Goal: Task Accomplishment & Management: Manage account settings

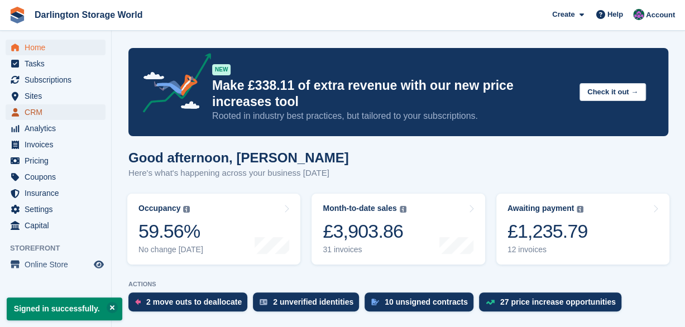
click at [30, 118] on span "CRM" at bounding box center [58, 112] width 67 height 16
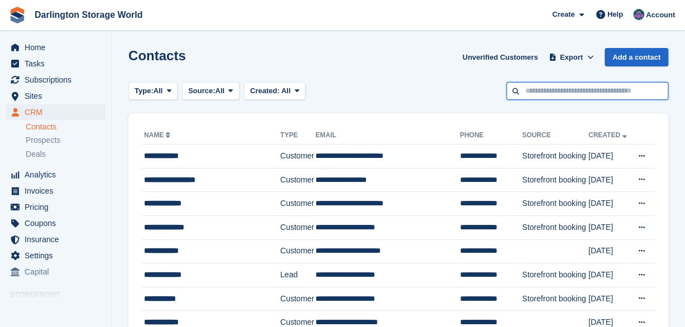
click at [534, 86] on input "text" at bounding box center [588, 91] width 162 height 18
type input "***"
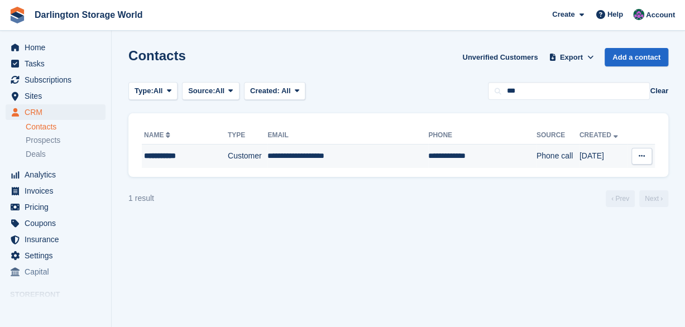
click at [537, 149] on td "Phone call" at bounding box center [558, 156] width 43 height 23
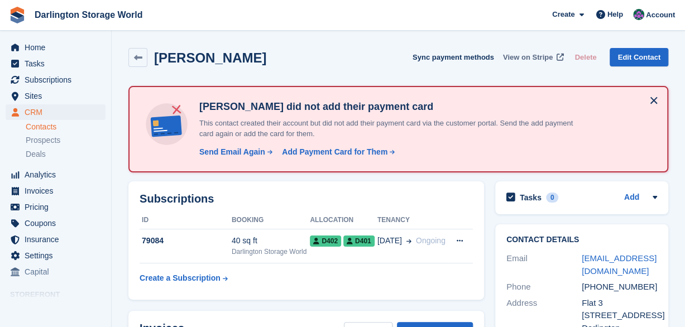
click at [535, 59] on span "View on Stripe" at bounding box center [528, 57] width 50 height 11
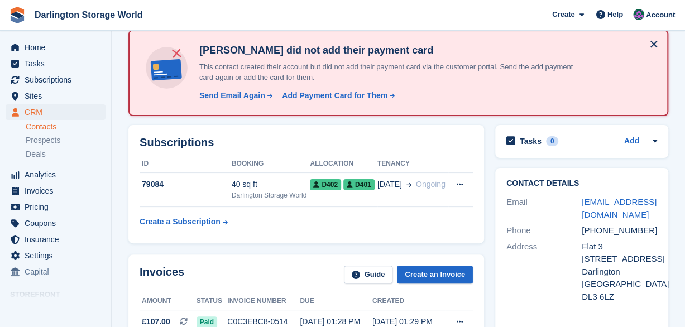
scroll to position [45, 0]
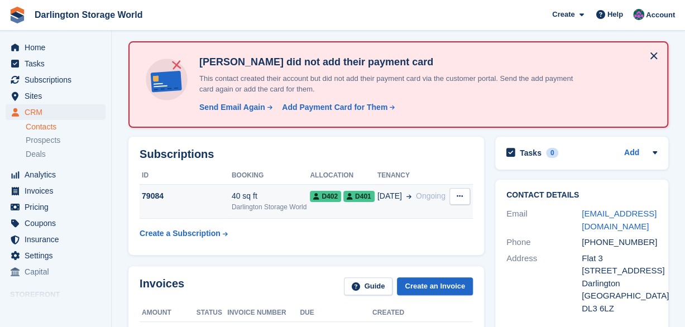
click at [461, 194] on icon at bounding box center [460, 196] width 6 height 7
click at [461, 198] on icon at bounding box center [460, 196] width 6 height 7
click at [332, 190] on div "D402 D401" at bounding box center [343, 196] width 67 height 12
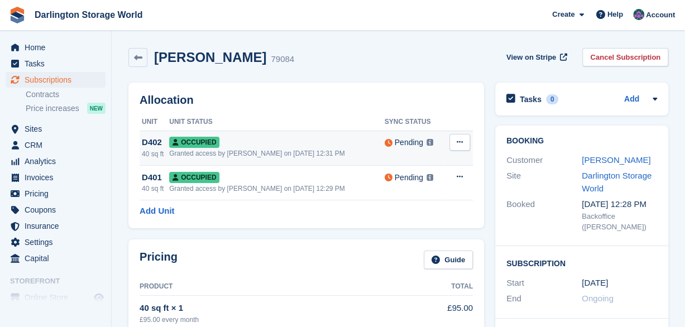
click at [458, 143] on icon at bounding box center [460, 142] width 6 height 7
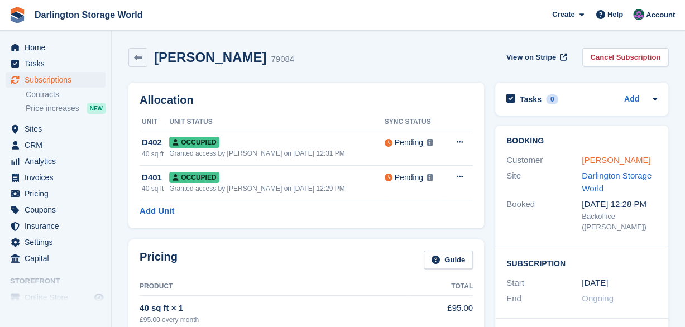
click at [616, 159] on link "Kevin Dixon" at bounding box center [616, 159] width 69 height 9
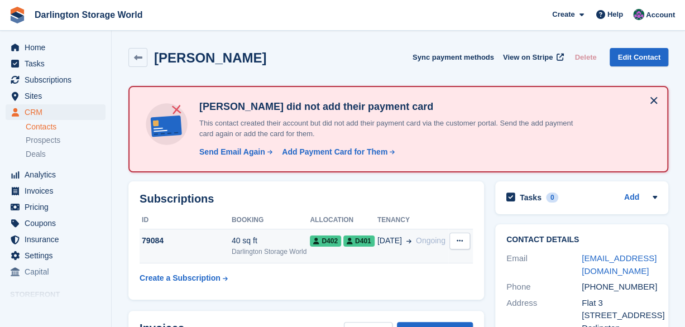
click at [459, 241] on icon at bounding box center [460, 240] width 6 height 7
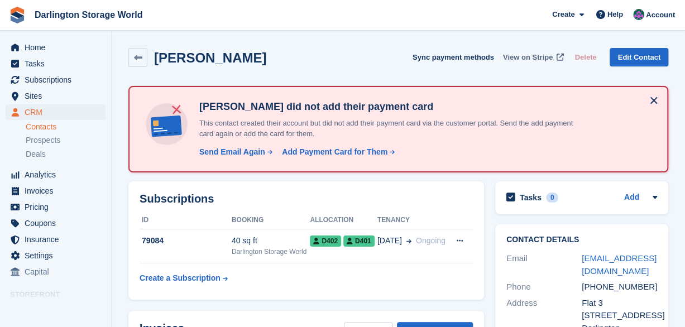
click at [547, 56] on span "View on Stripe" at bounding box center [528, 57] width 50 height 11
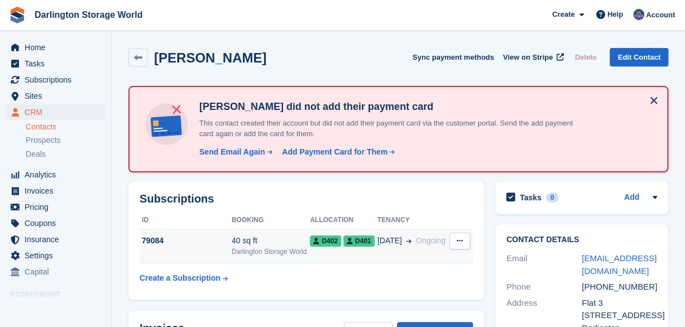
click at [294, 249] on div "Darlington Storage World" at bounding box center [271, 252] width 79 height 10
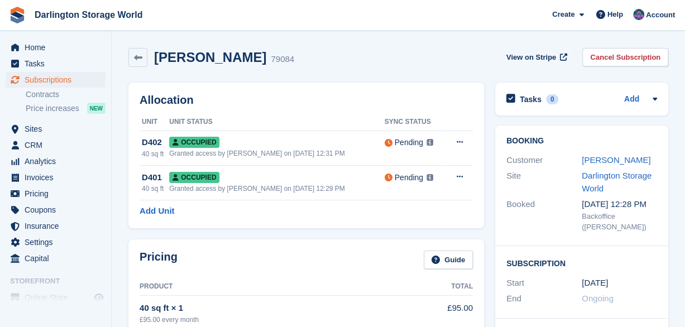
click at [294, 249] on div "Pricing Guide Product Total 40 sq ft × 1 £95.00 every month £95.00 Insurance £2…" at bounding box center [306, 328] width 356 height 177
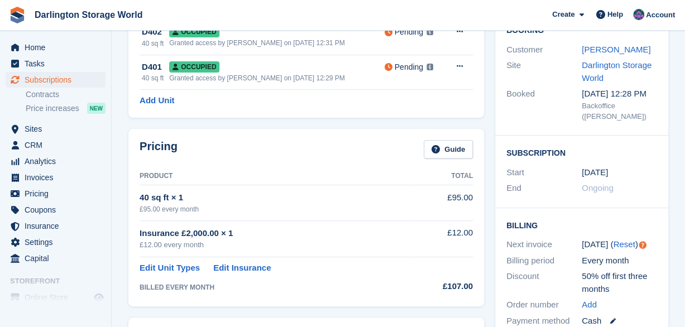
scroll to position [112, 0]
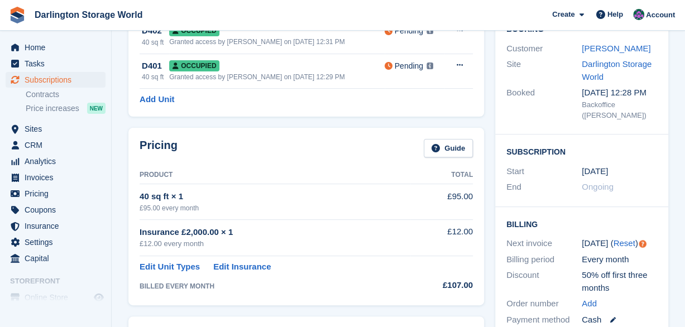
click at [205, 285] on div "BILLED EVERY MONTH" at bounding box center [275, 287] width 271 height 10
click at [188, 269] on link "Edit Unit Types" at bounding box center [170, 267] width 60 height 13
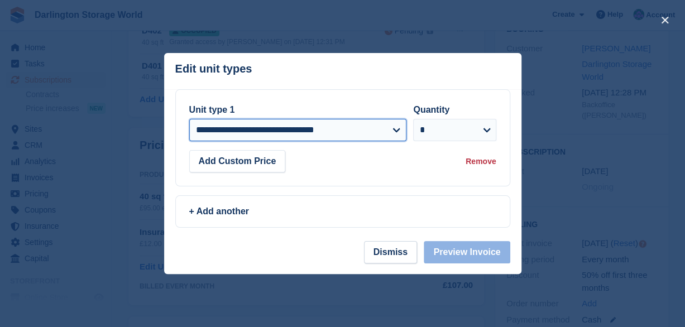
click at [397, 134] on select "**********" at bounding box center [298, 130] width 218 height 22
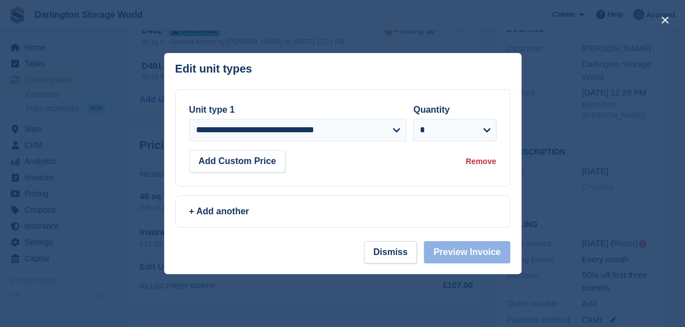
click at [406, 150] on div "**********" at bounding box center [342, 137] width 307 height 69
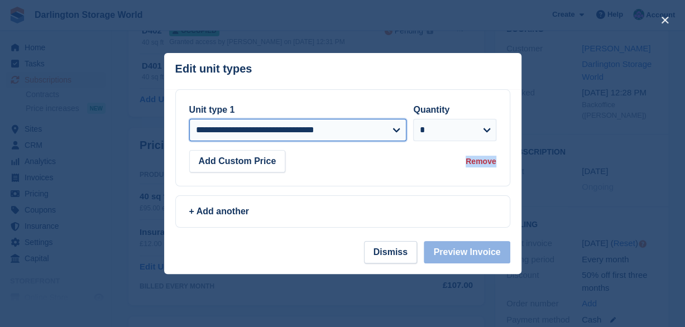
drag, startPoint x: 406, startPoint y: 150, endPoint x: 398, endPoint y: 128, distance: 23.3
click at [398, 128] on select "**********" at bounding box center [298, 130] width 218 height 22
click at [396, 132] on select "**********" at bounding box center [298, 130] width 218 height 22
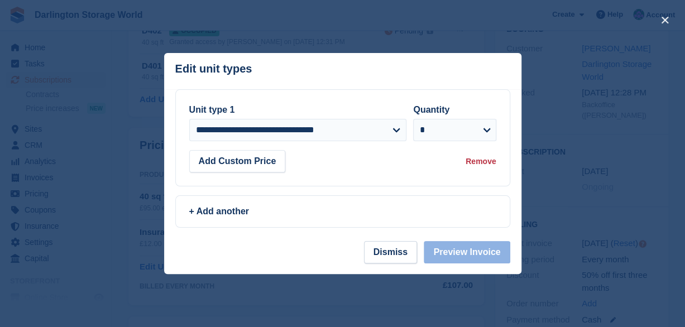
click at [489, 76] on header "Edit unit types You can't add the same unit type twice: This subscription alrea…" at bounding box center [343, 71] width 358 height 36
click at [407, 249] on button "Dismiss" at bounding box center [390, 252] width 53 height 22
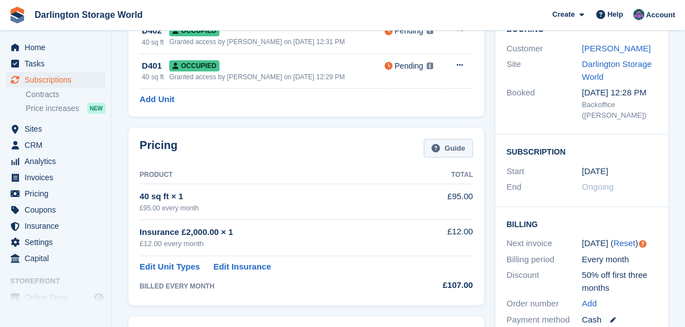
click at [438, 144] on icon at bounding box center [436, 148] width 8 height 8
